Goal: Find specific page/section: Find specific page/section

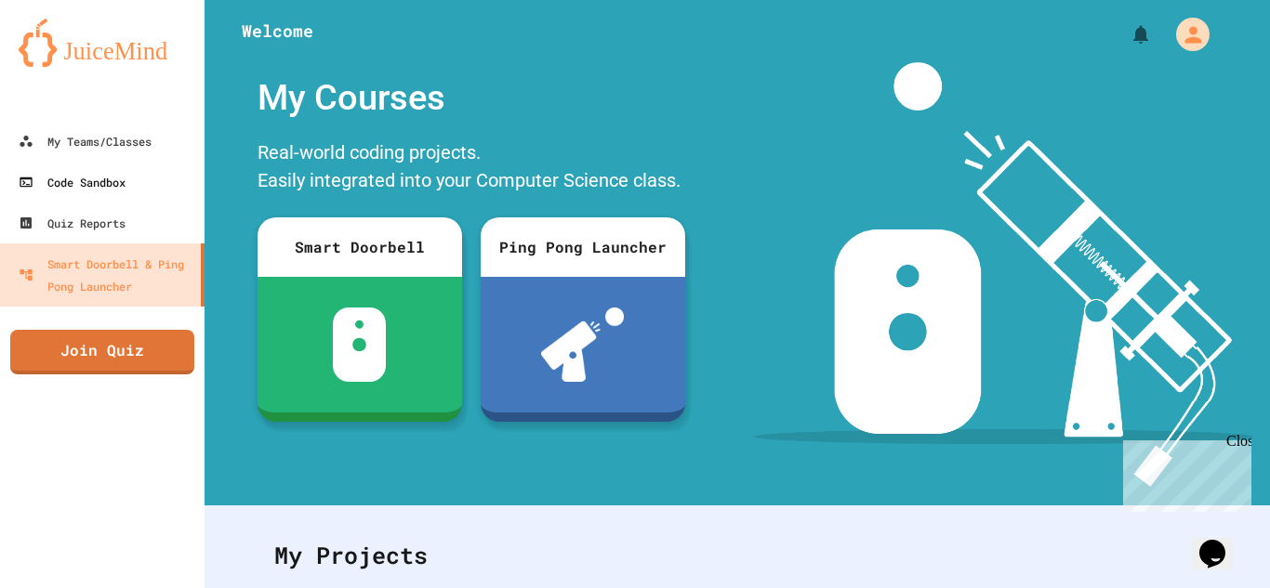
click at [126, 173] on div "Code Sandbox" at bounding box center [72, 182] width 107 height 22
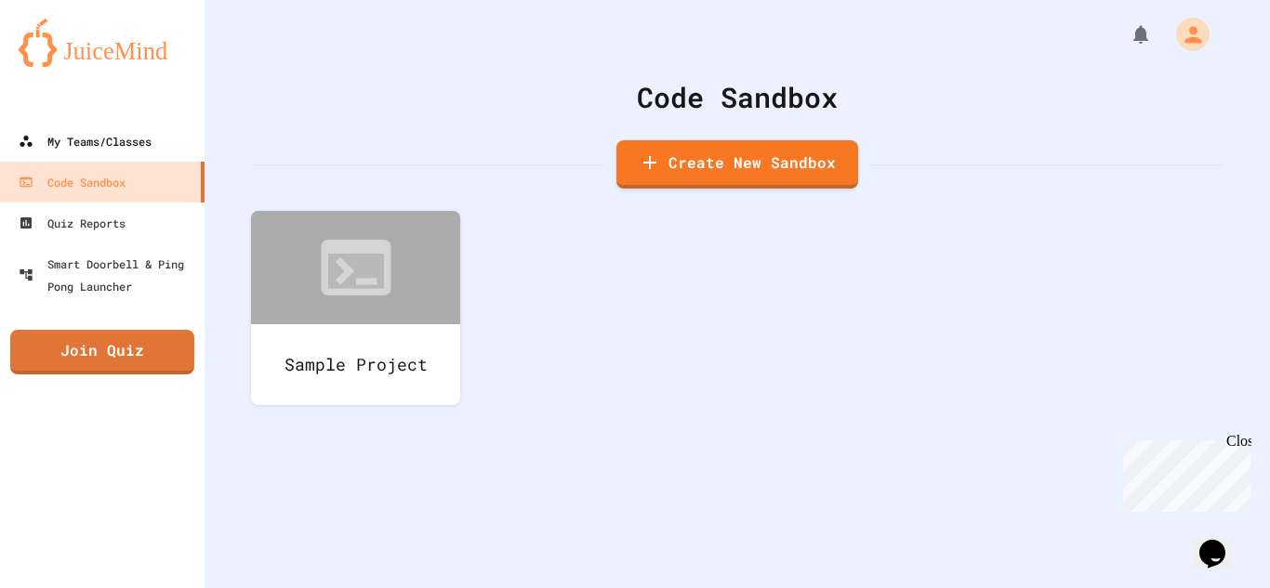
click at [71, 139] on div "My Teams/Classes" at bounding box center [85, 141] width 133 height 22
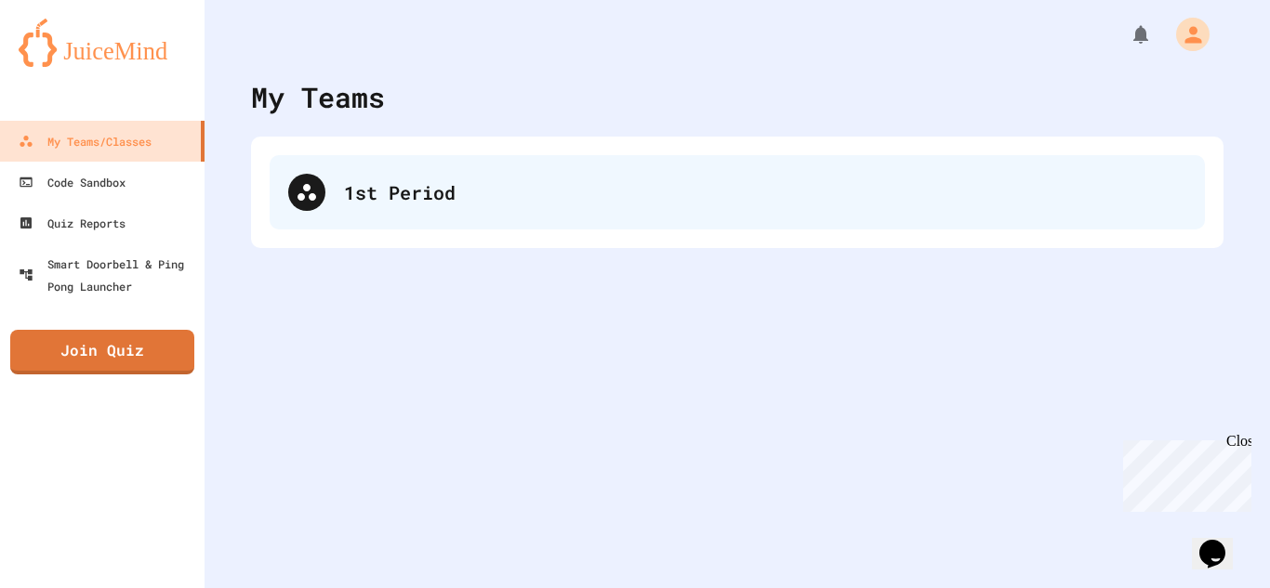
click at [393, 198] on div "1st Period" at bounding box center [765, 192] width 842 height 28
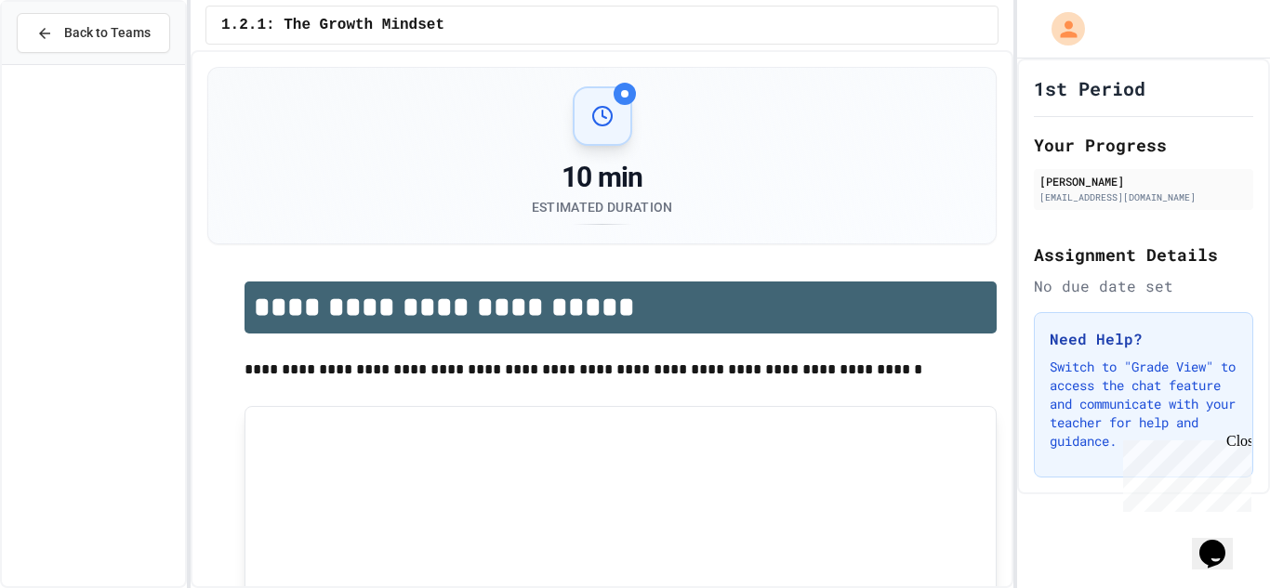
scroll to position [2108, 0]
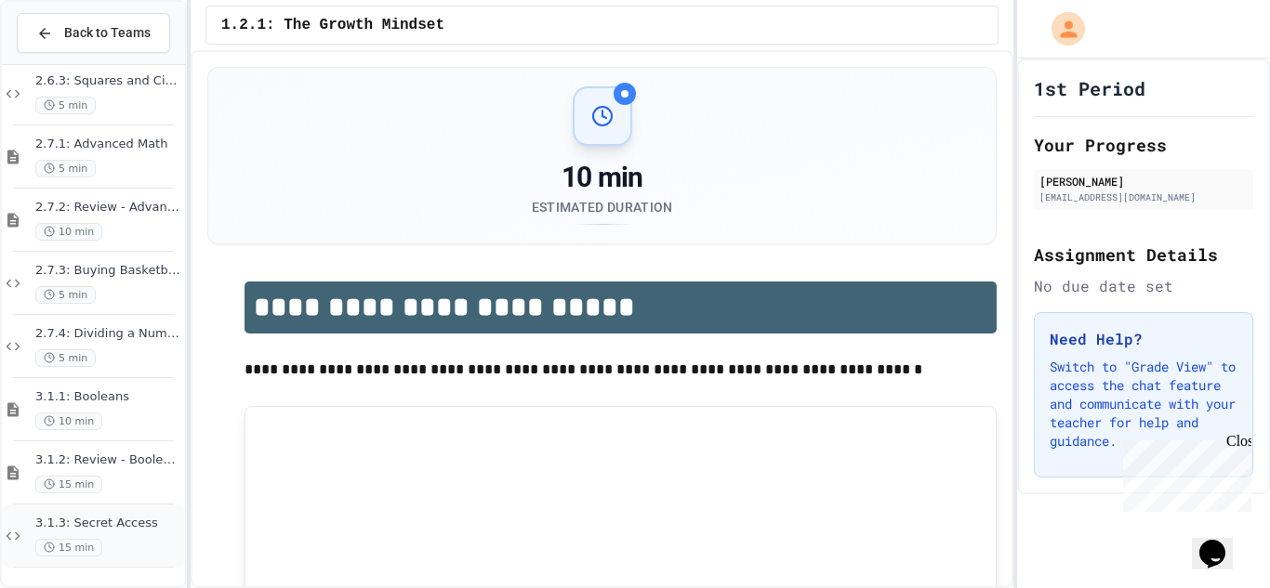
click at [112, 527] on span "3.1.3: Secret Access" at bounding box center [108, 524] width 146 height 16
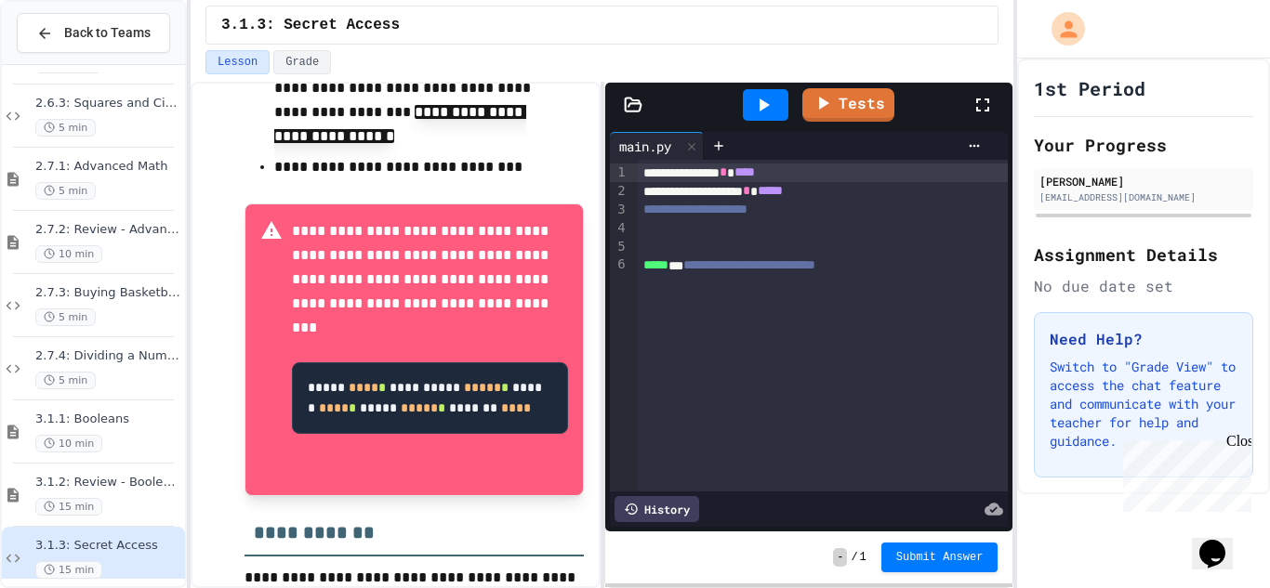
scroll to position [922, 0]
